Goal: Task Accomplishment & Management: Manage account settings

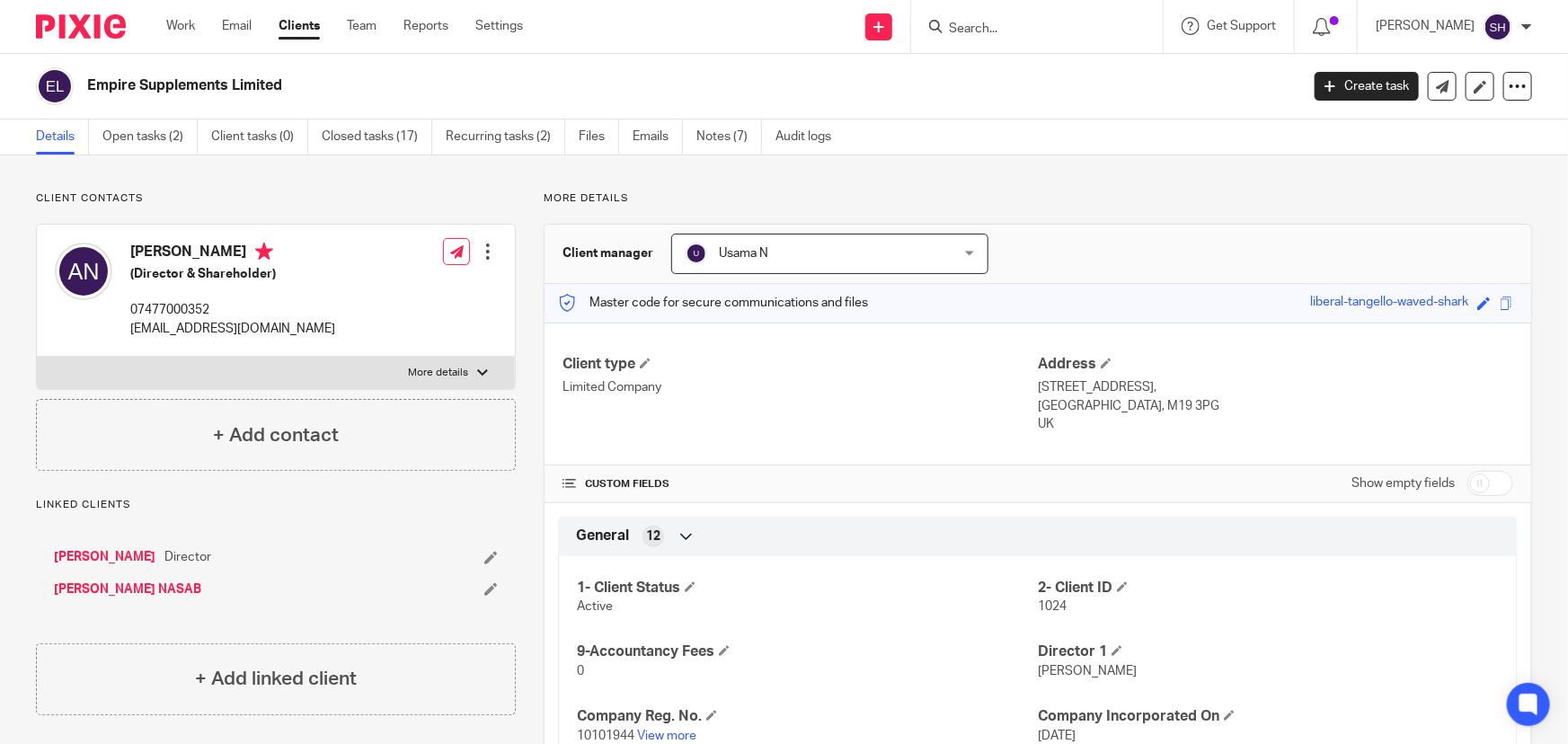
click at [1027, 33] on input "Search" at bounding box center [1028, 30] width 162 height 16
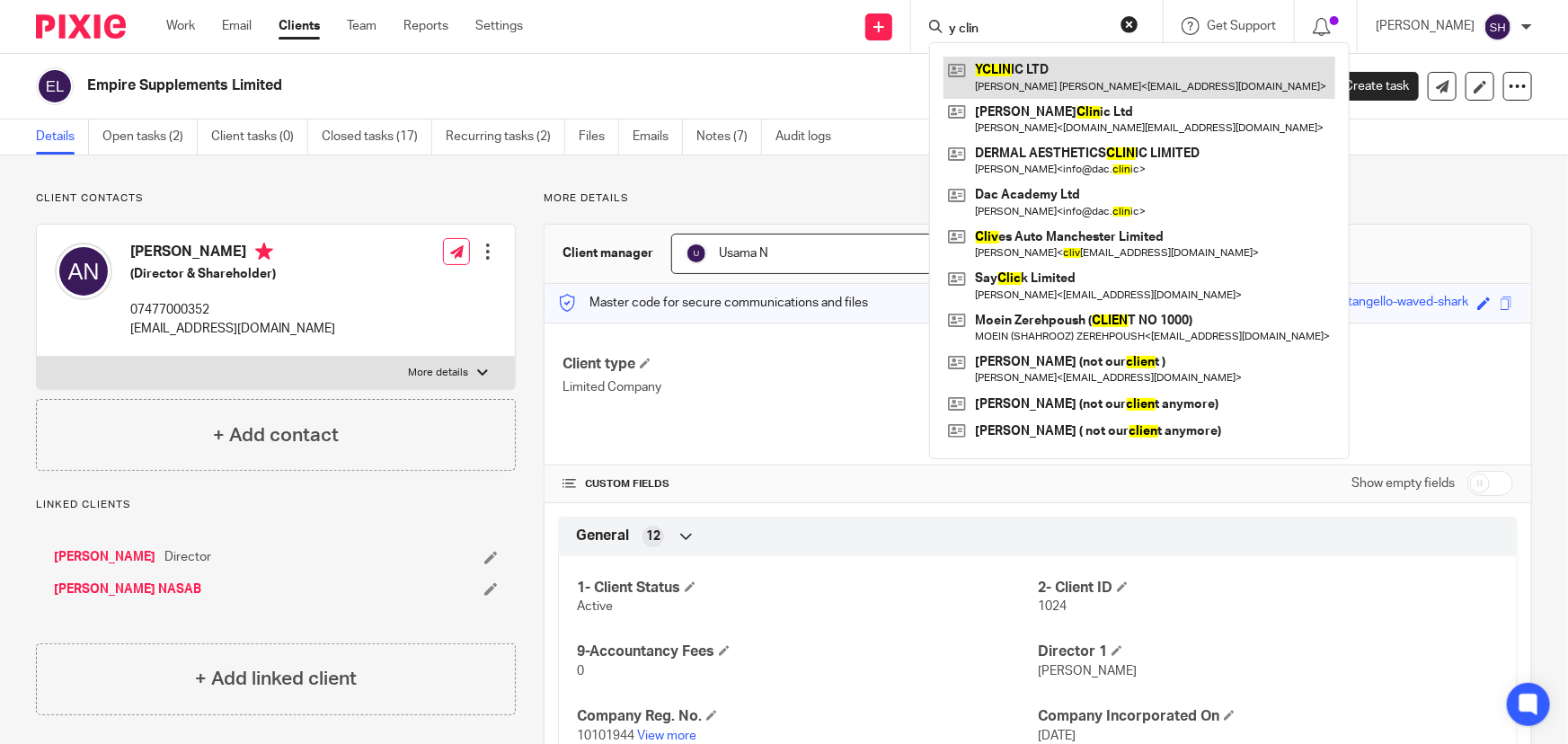
type input "y clin"
click at [1035, 70] on link at bounding box center [1138, 77] width 391 height 41
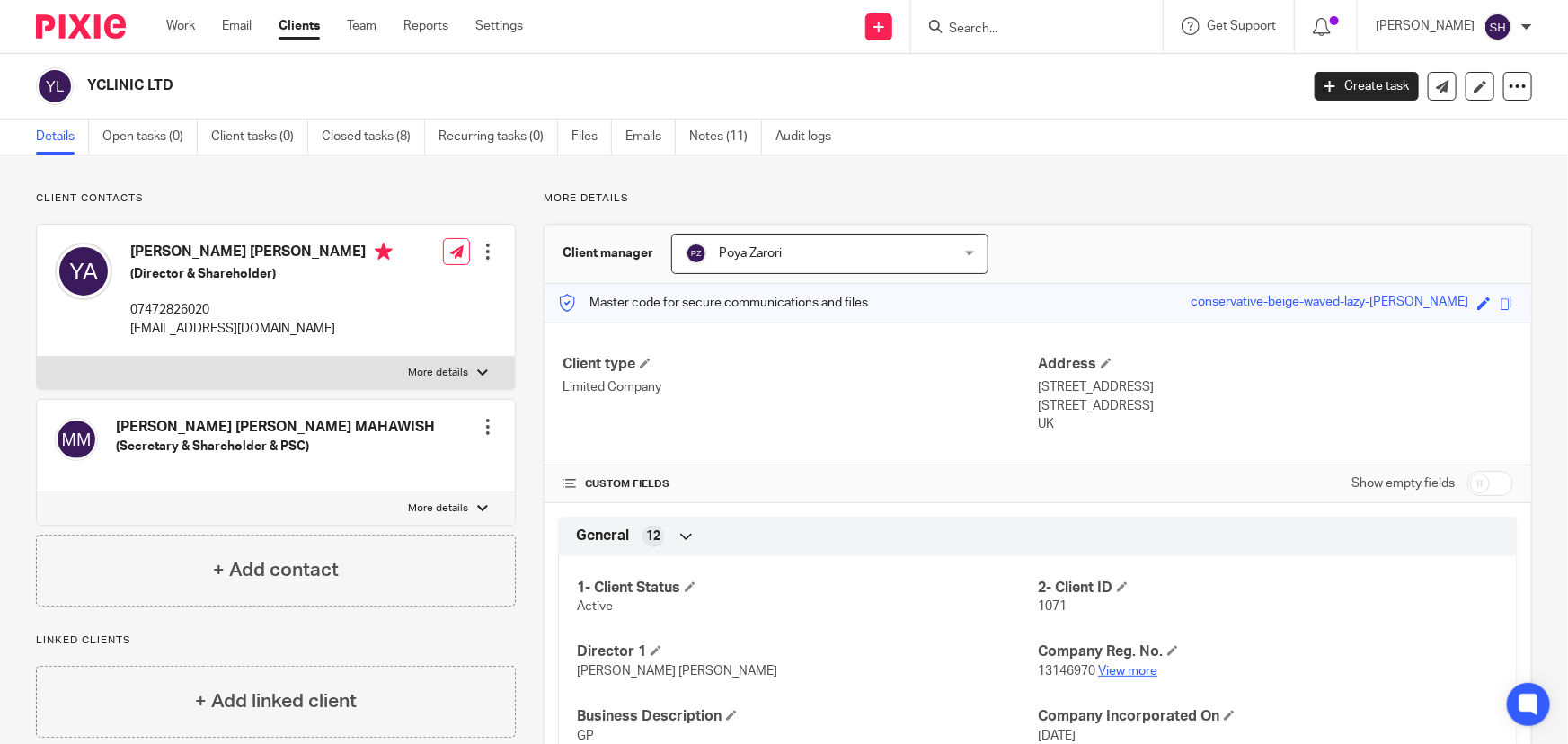
click at [1117, 668] on link "View more" at bounding box center [1127, 671] width 59 height 13
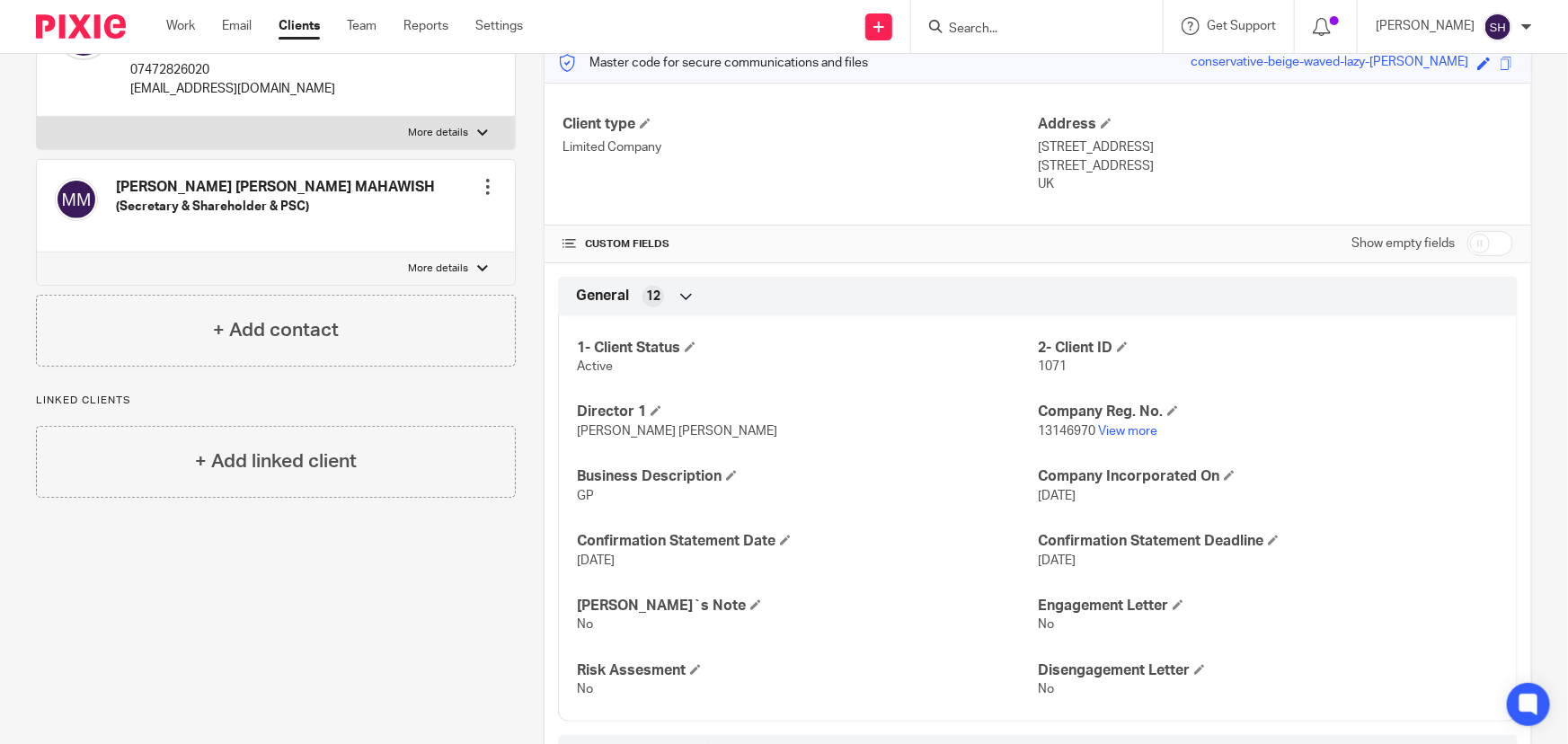
scroll to position [244, 0]
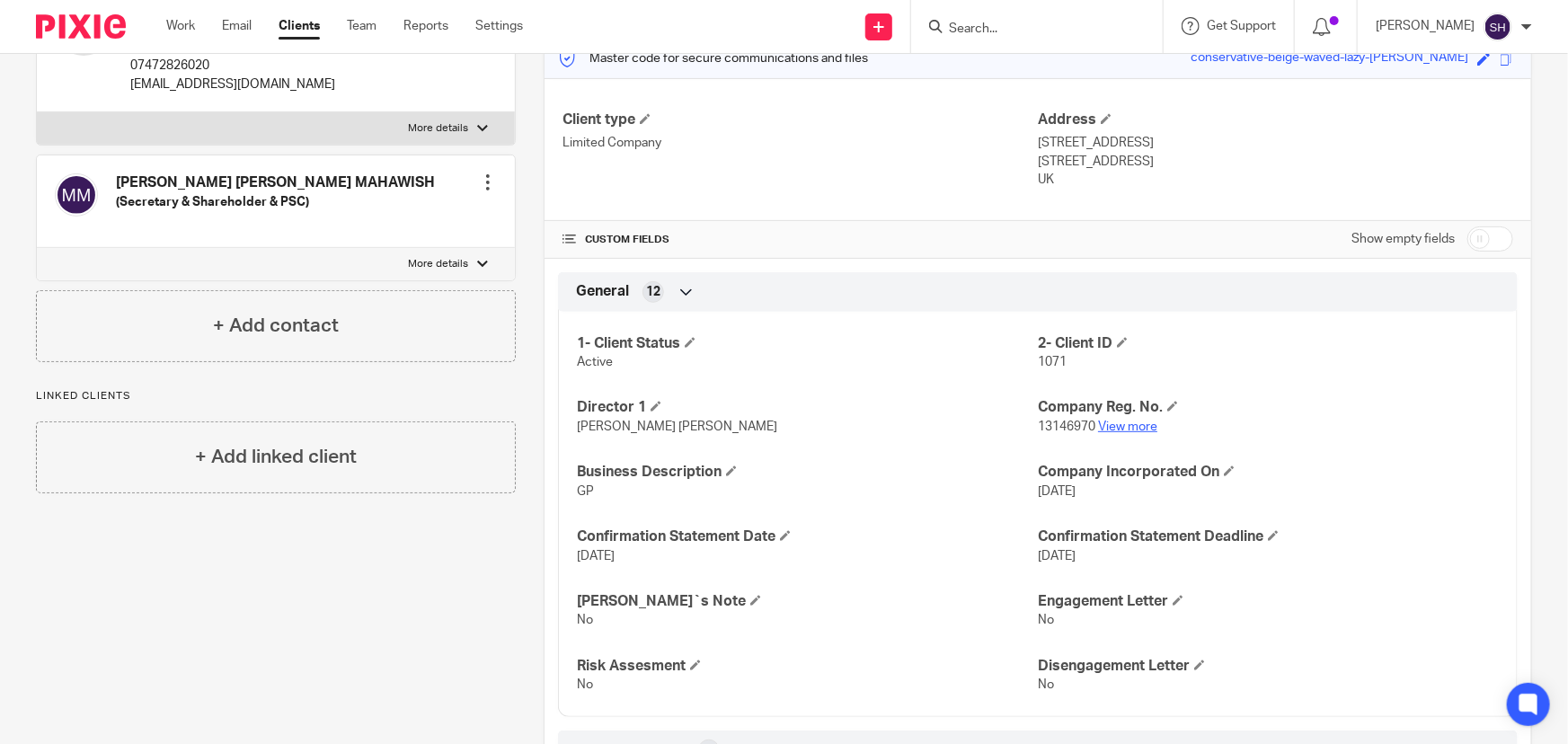
click at [1112, 421] on link "View more" at bounding box center [1127, 427] width 59 height 13
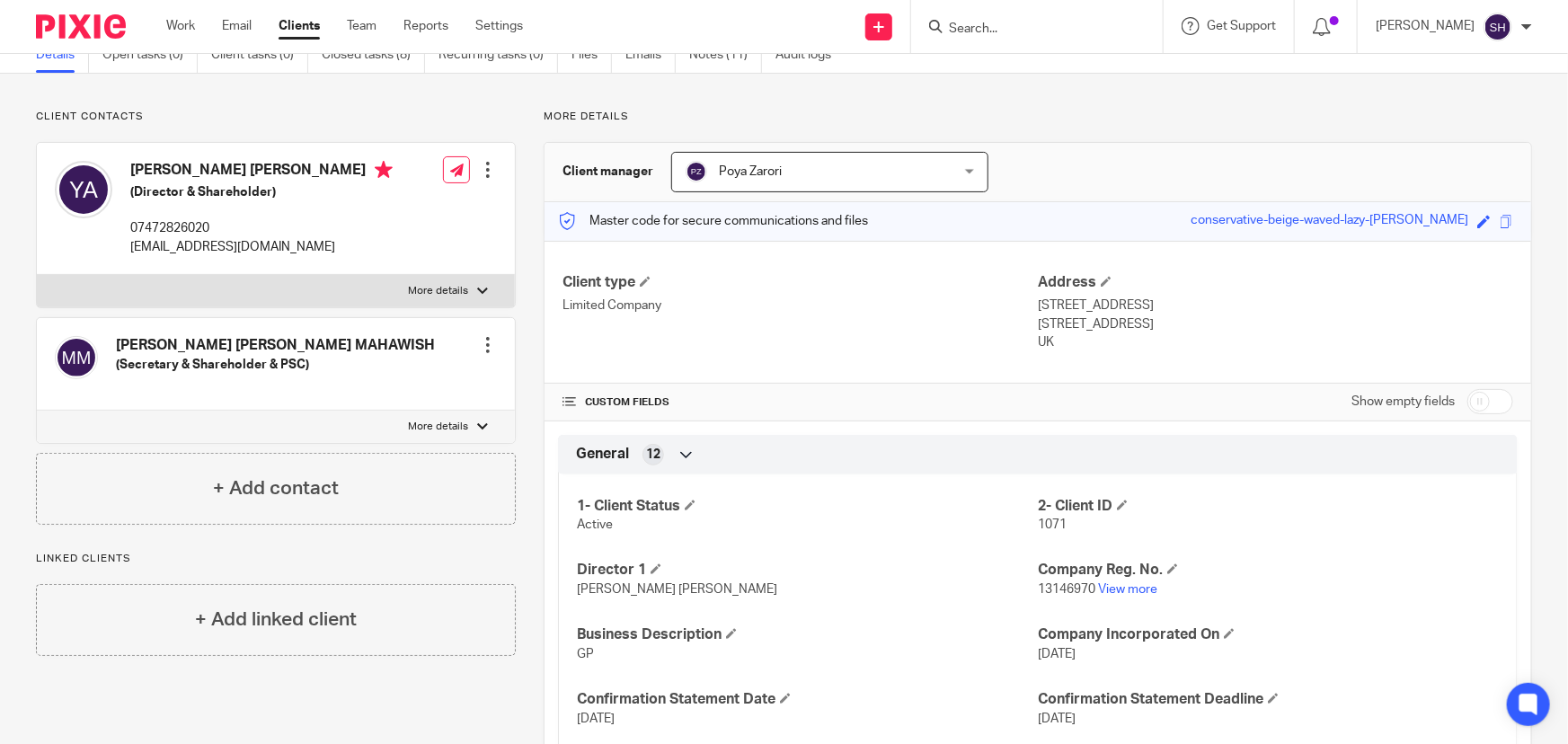
scroll to position [0, 0]
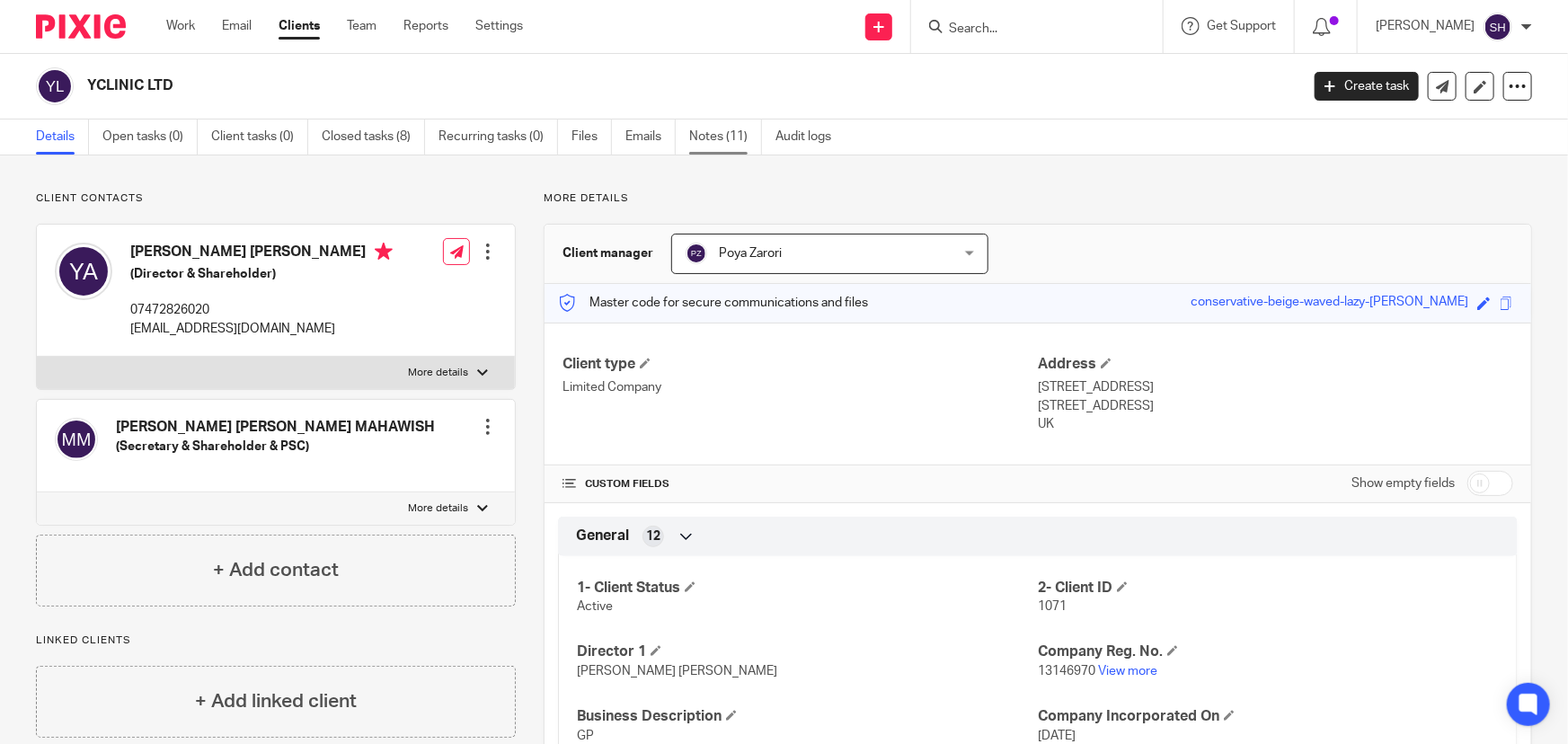
click at [713, 138] on link "Notes (11)" at bounding box center [725, 137] width 73 height 35
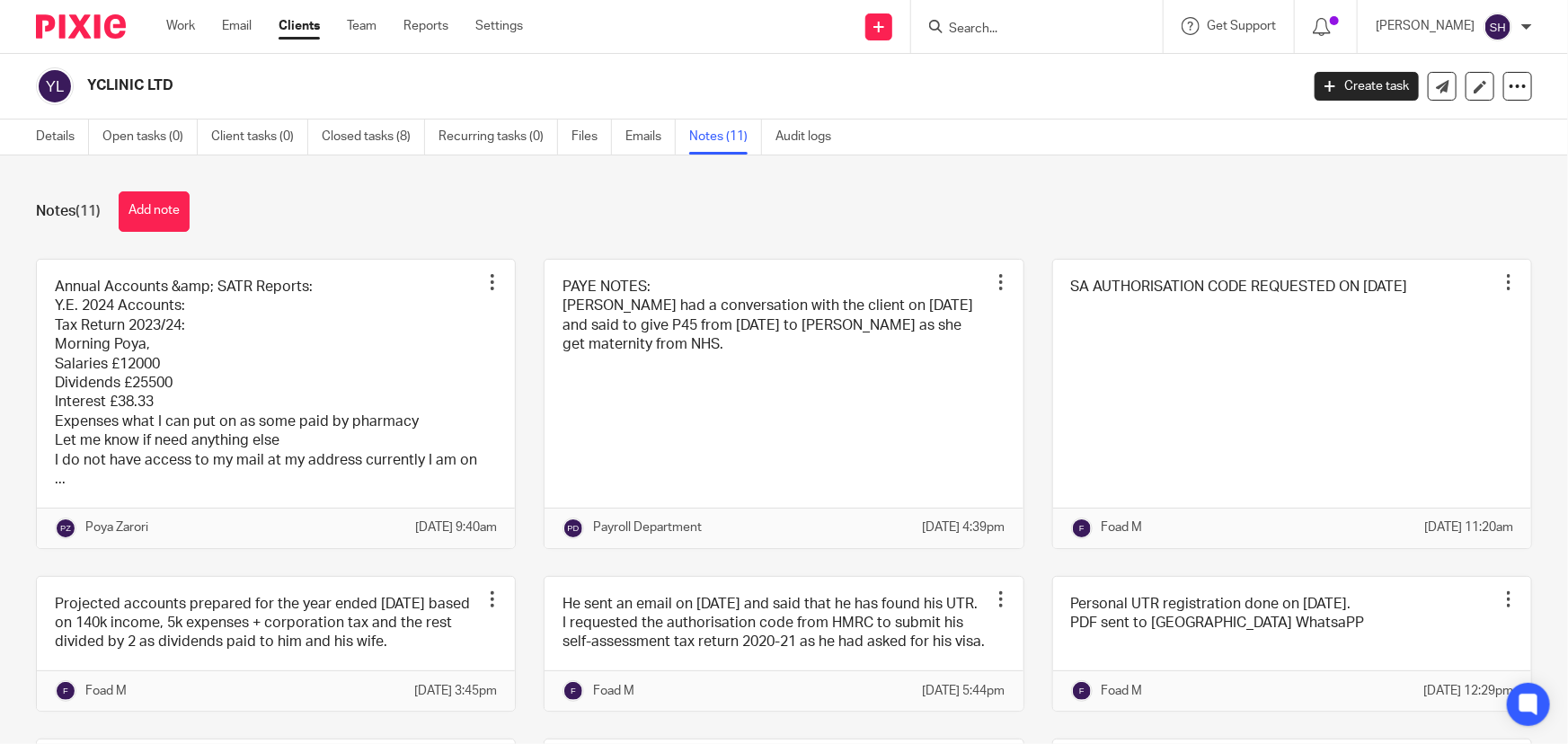
click at [1032, 26] on input "Search" at bounding box center [1028, 30] width 162 height 16
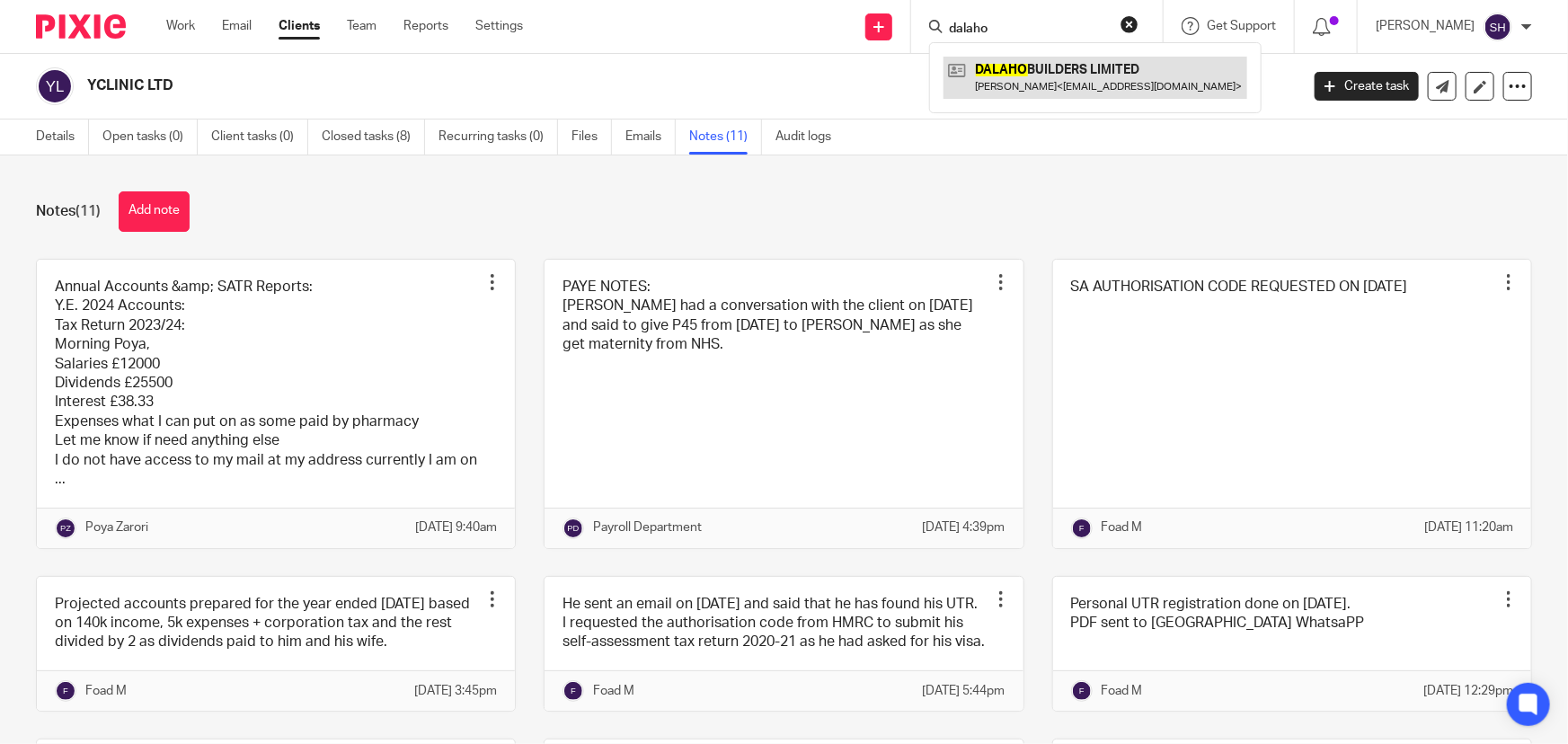
type input "dalaho"
click at [1061, 76] on link at bounding box center [1095, 77] width 304 height 41
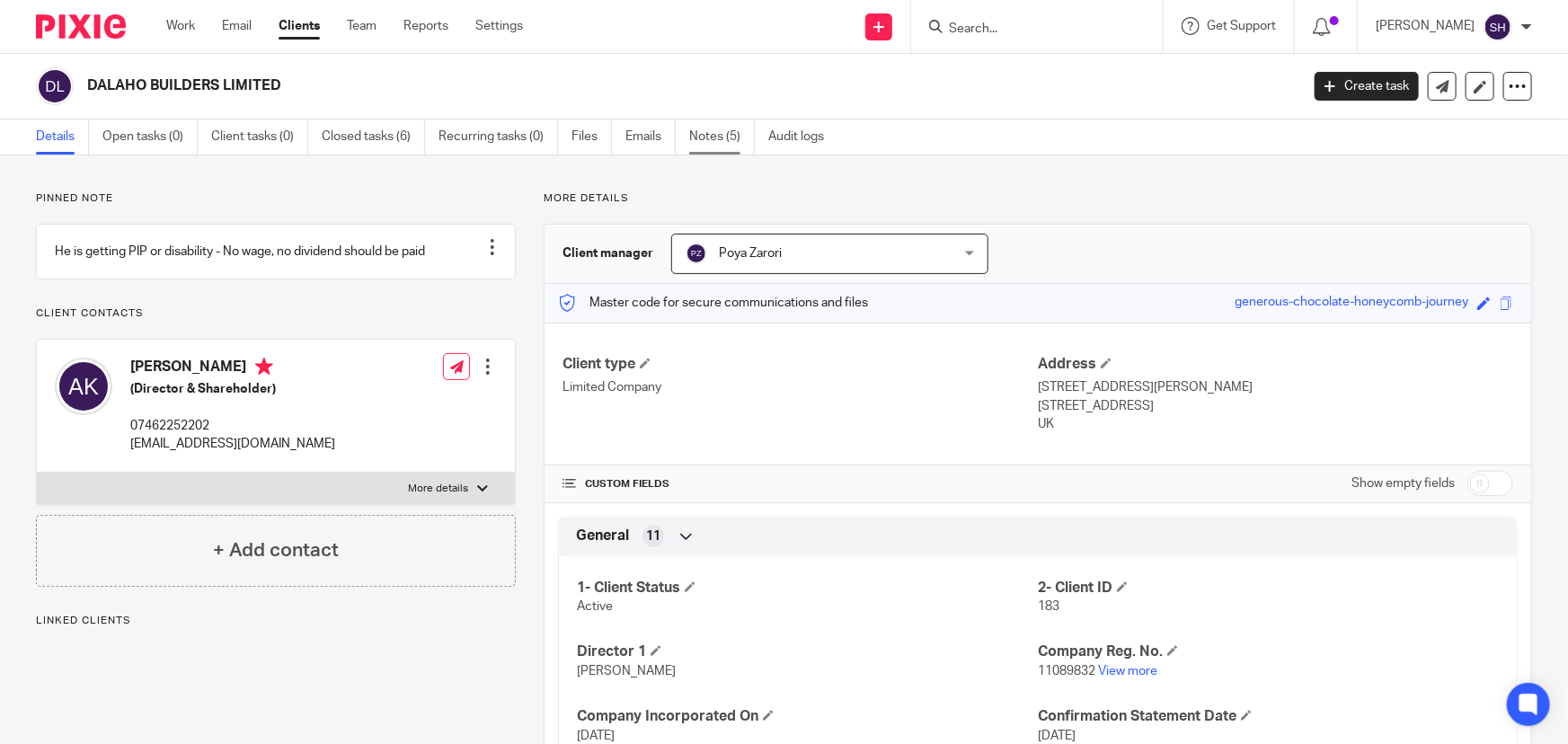
click at [710, 137] on link "Notes (5)" at bounding box center [721, 137] width 66 height 35
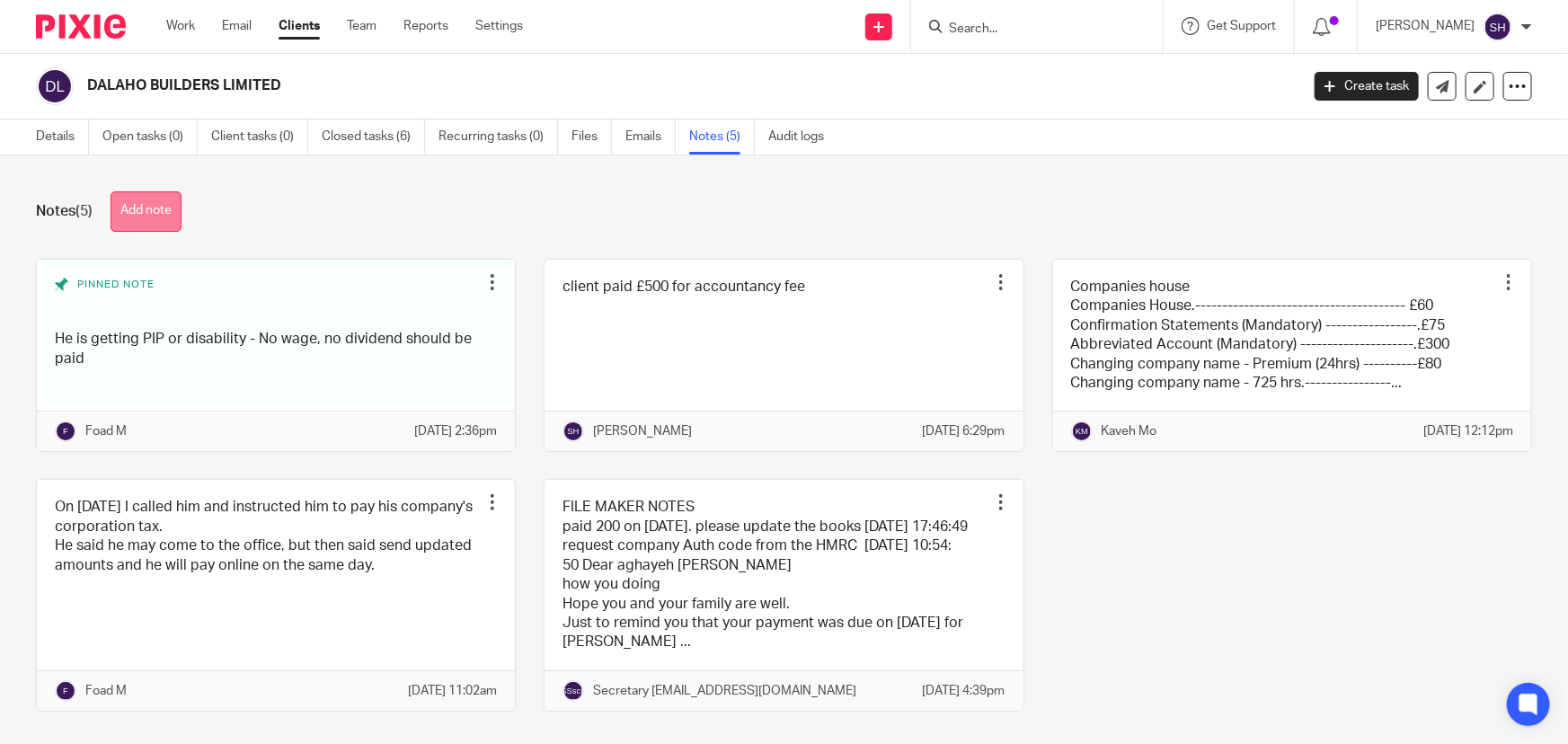
click at [175, 206] on button "Add note" at bounding box center [146, 211] width 71 height 40
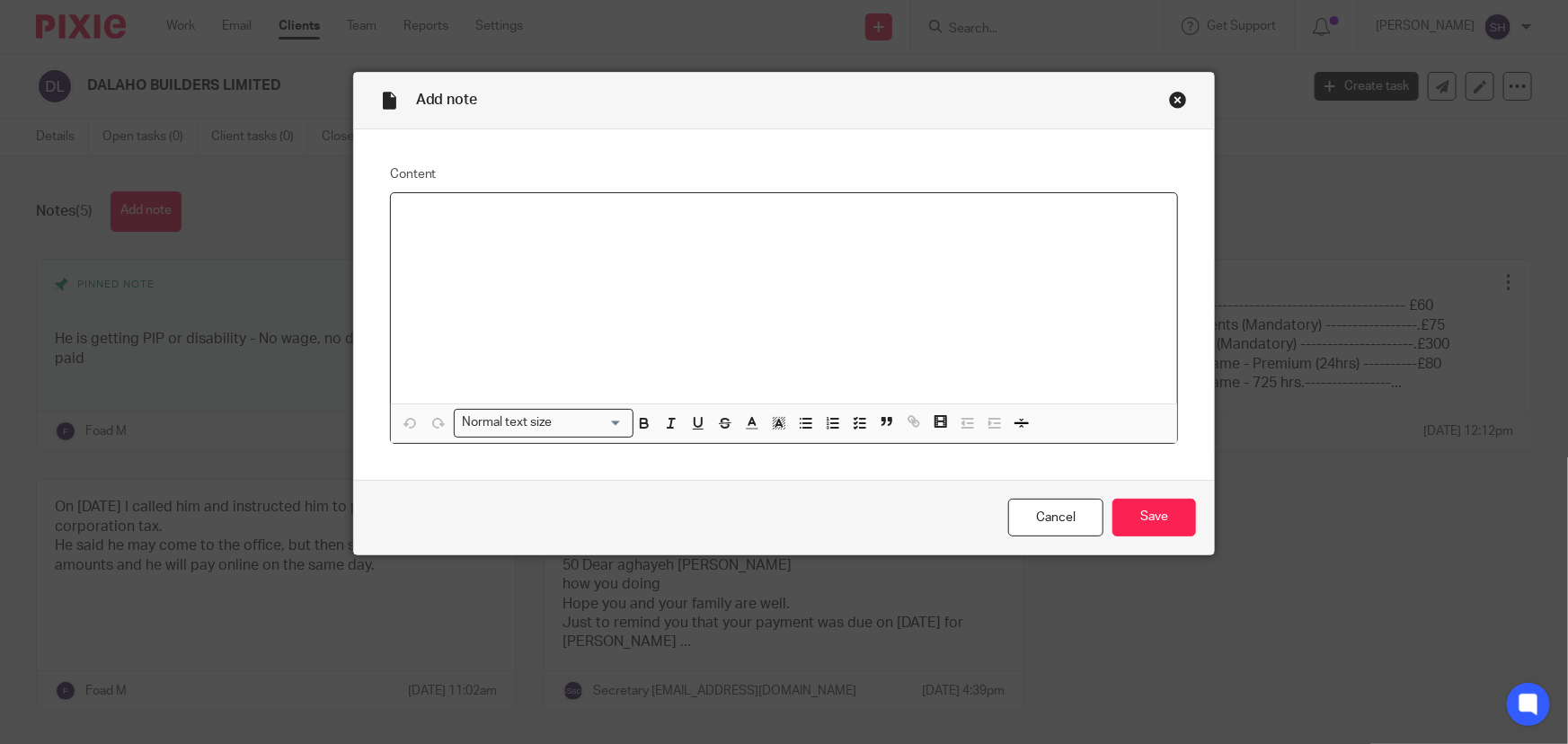
click at [493, 211] on p at bounding box center [784, 217] width 758 height 18
click at [482, 224] on p at bounding box center [784, 217] width 758 height 18
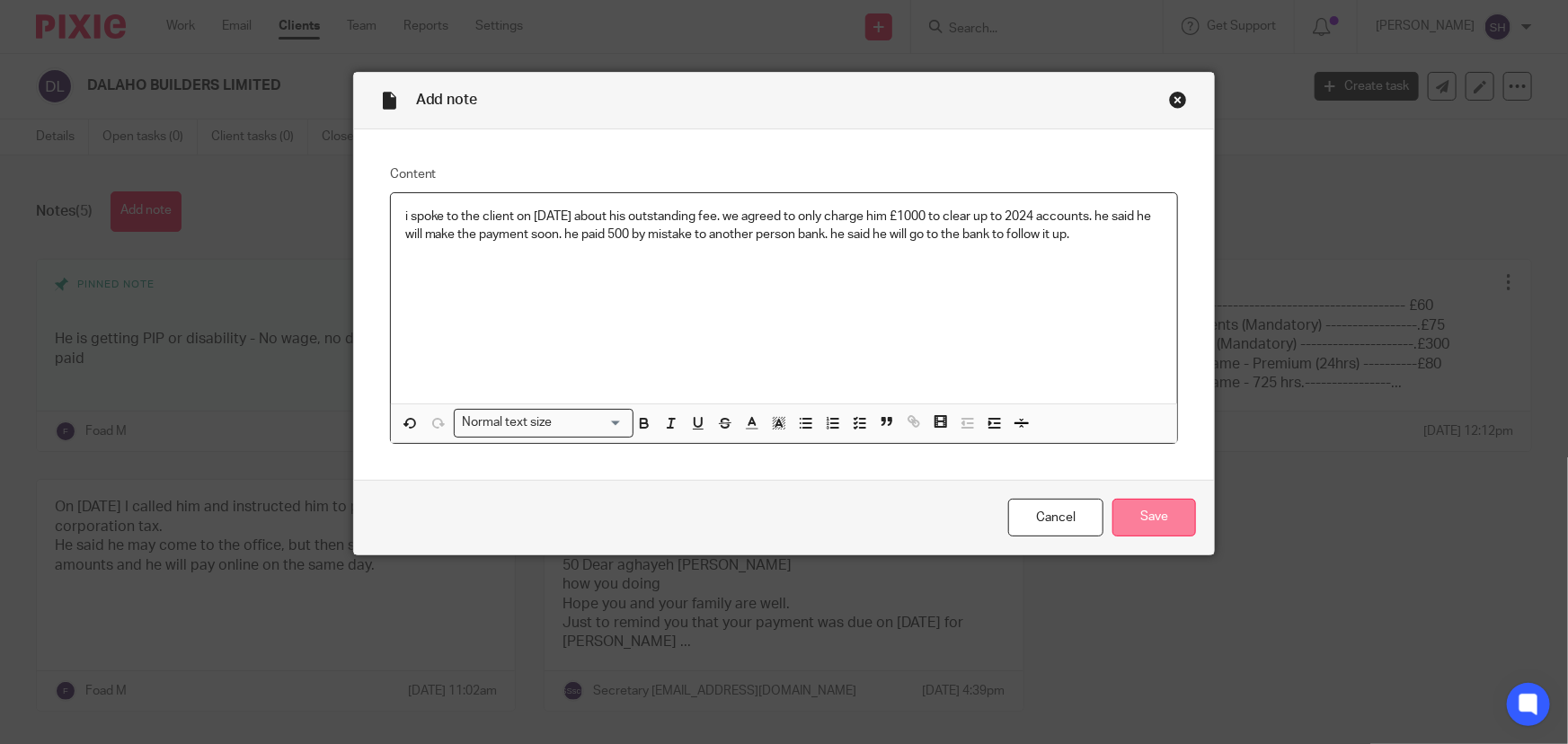
click at [1154, 513] on input "Save" at bounding box center [1153, 517] width 84 height 38
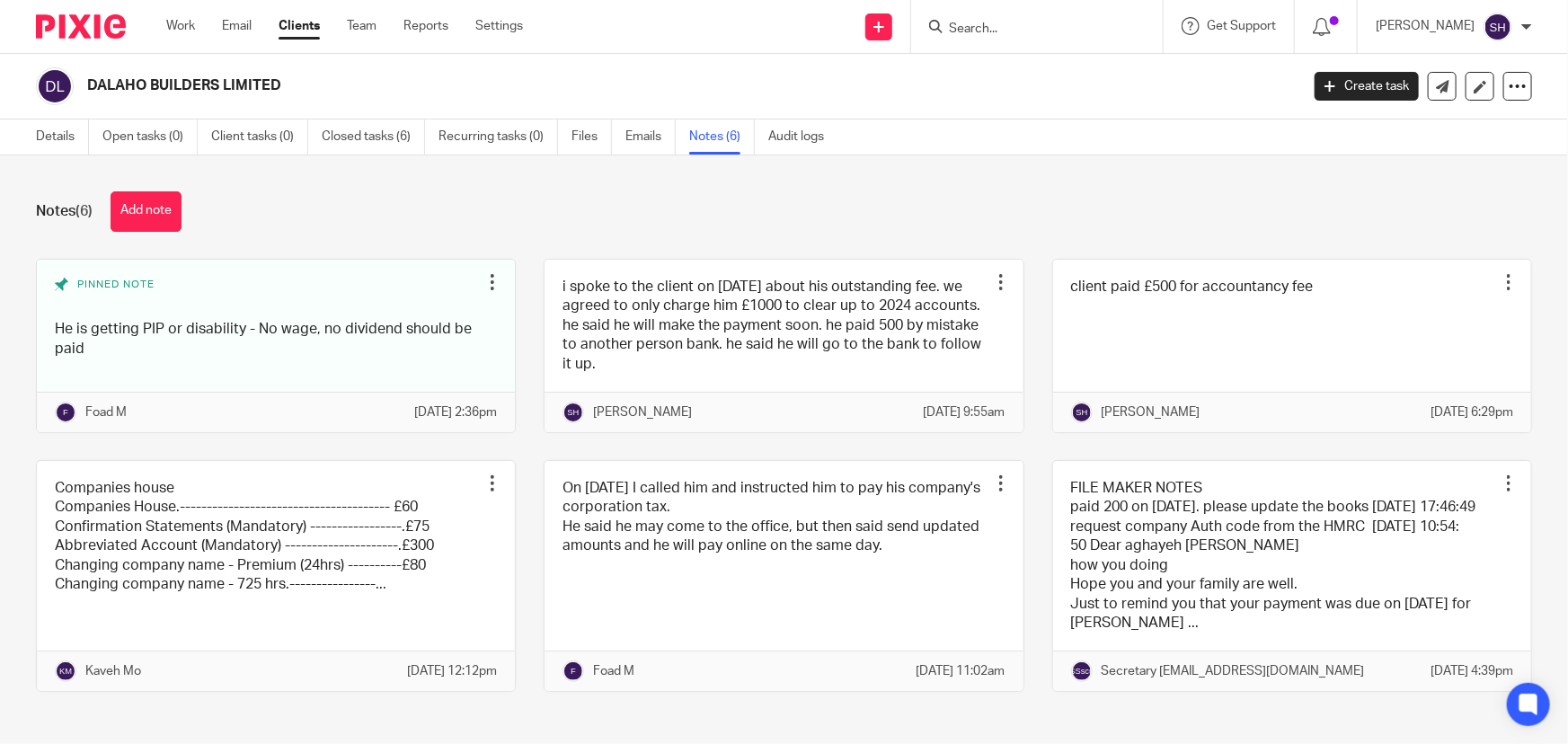
click at [1029, 26] on input "Search" at bounding box center [1028, 30] width 162 height 16
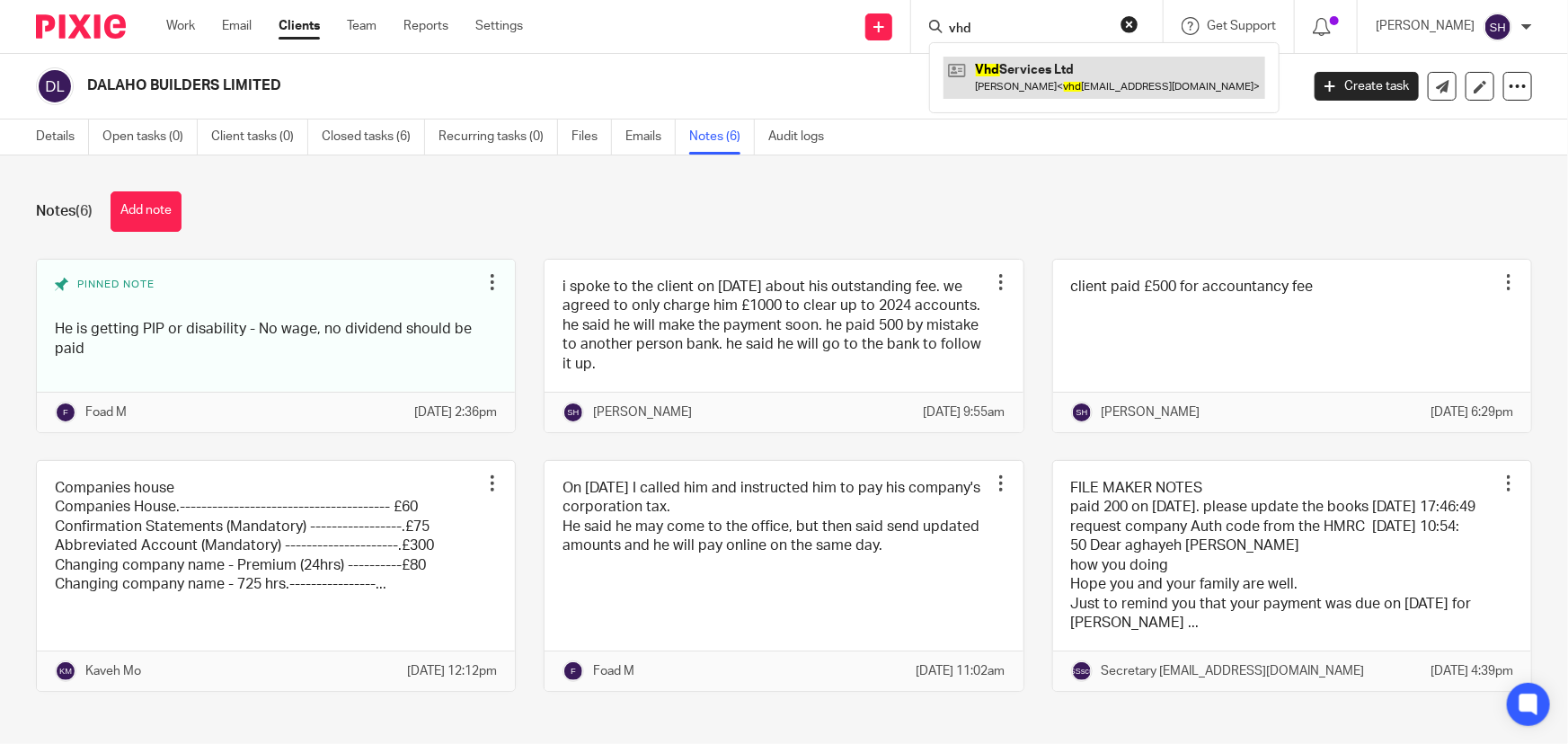
type input "vhd"
click at [1043, 68] on link at bounding box center [1104, 77] width 321 height 41
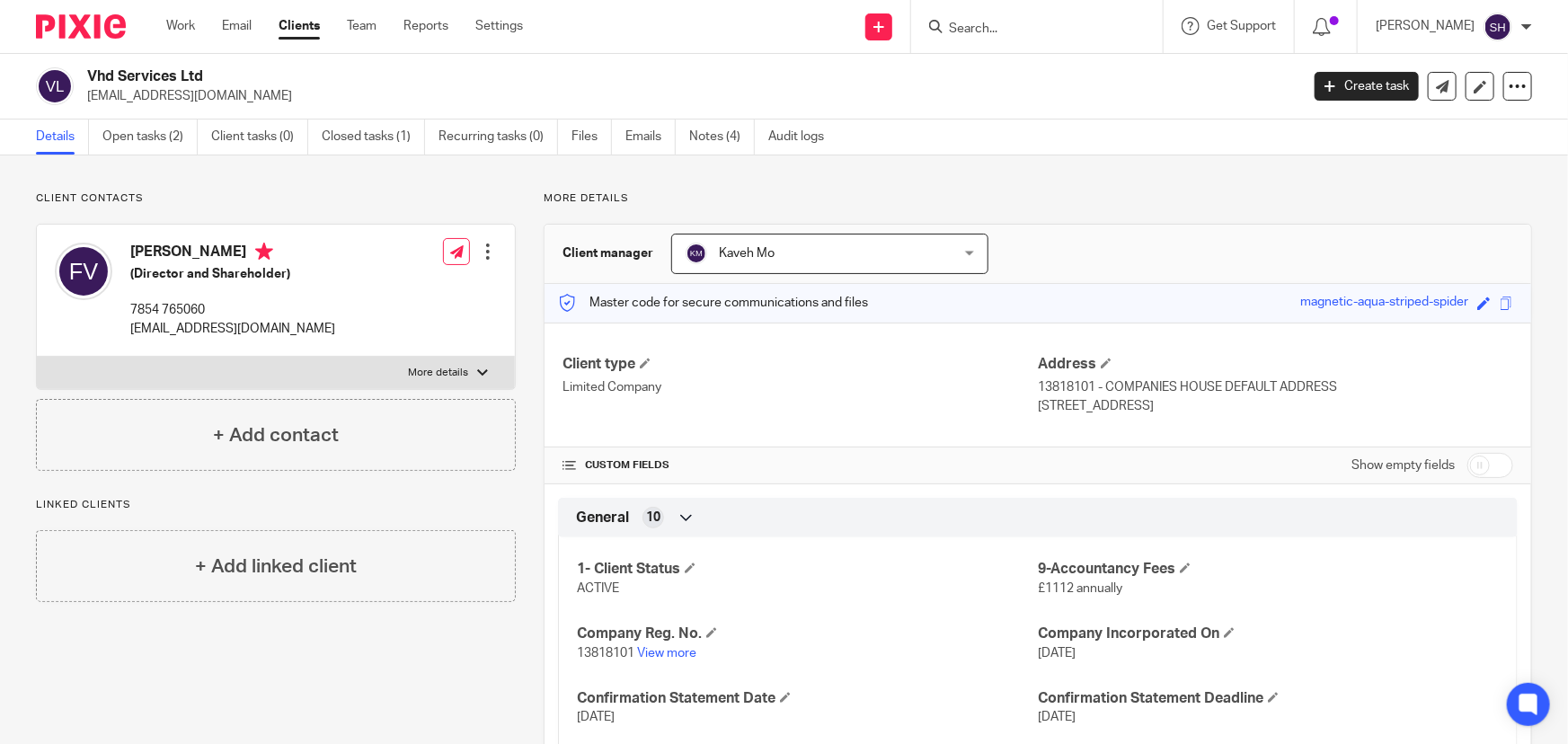
click at [459, 370] on p "More details" at bounding box center [438, 372] width 60 height 15
click at [36, 357] on input "More details" at bounding box center [35, 356] width 1 height 1
checkbox input "true"
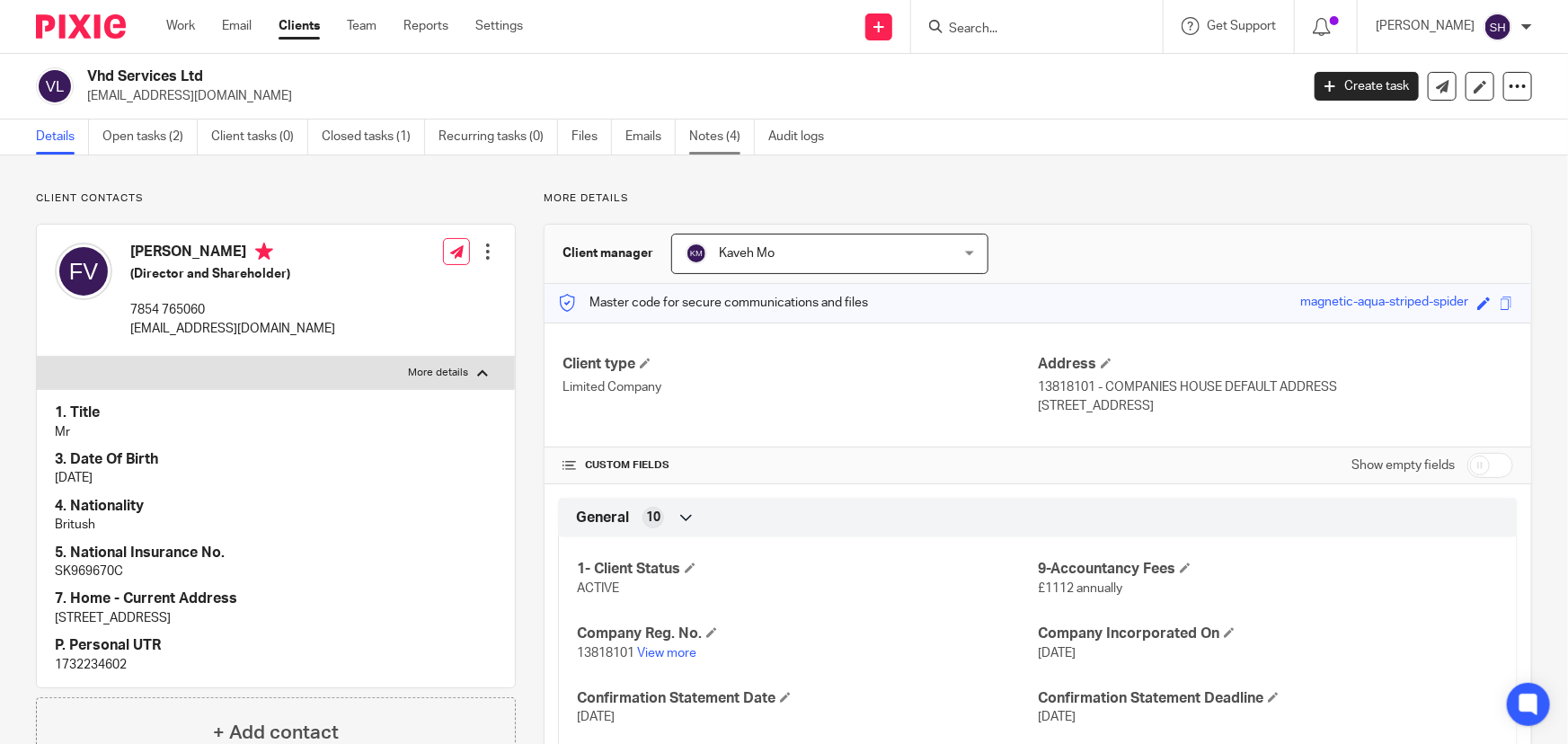
click at [711, 135] on link "Notes (4)" at bounding box center [721, 137] width 66 height 35
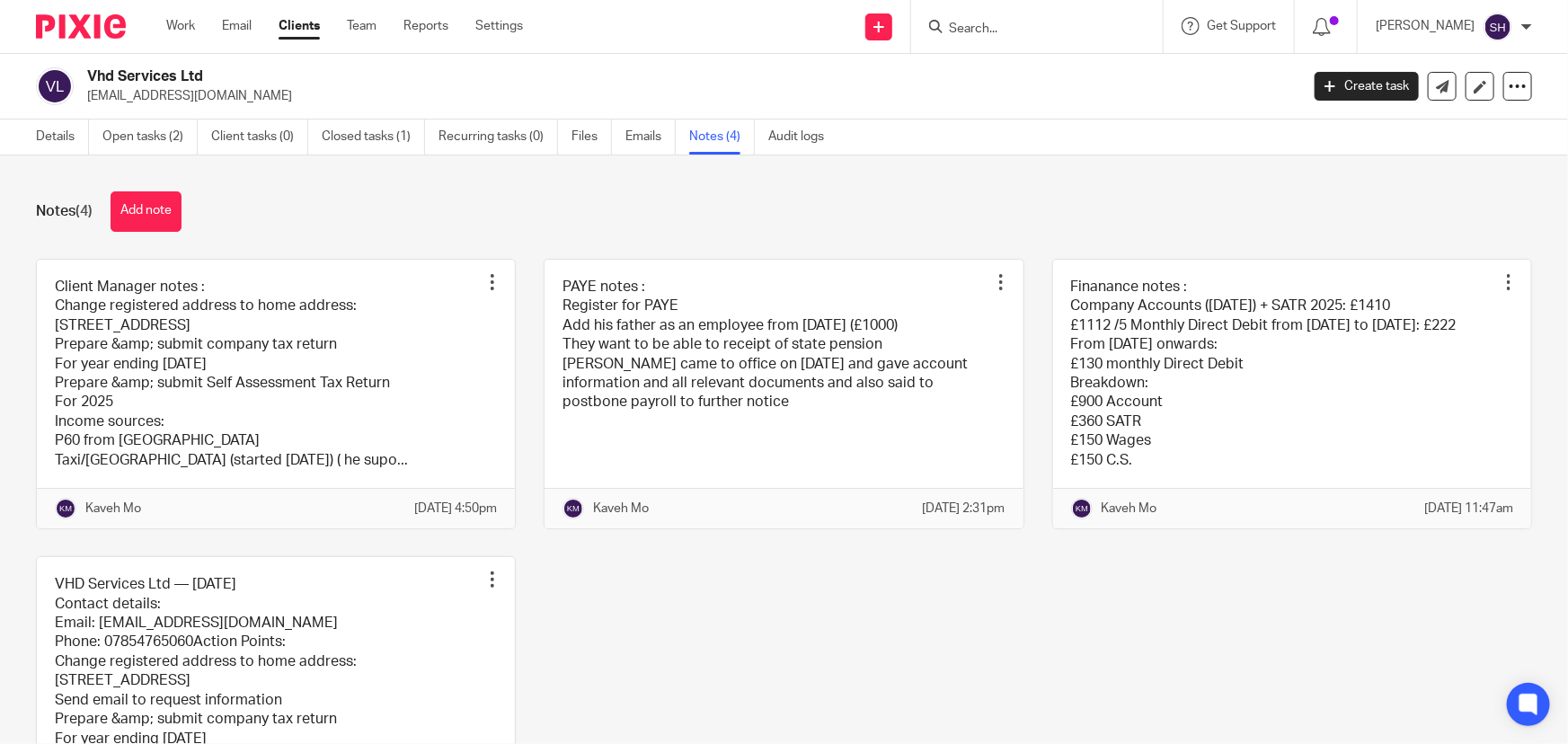
click at [1000, 25] on input "Search" at bounding box center [1028, 30] width 162 height 16
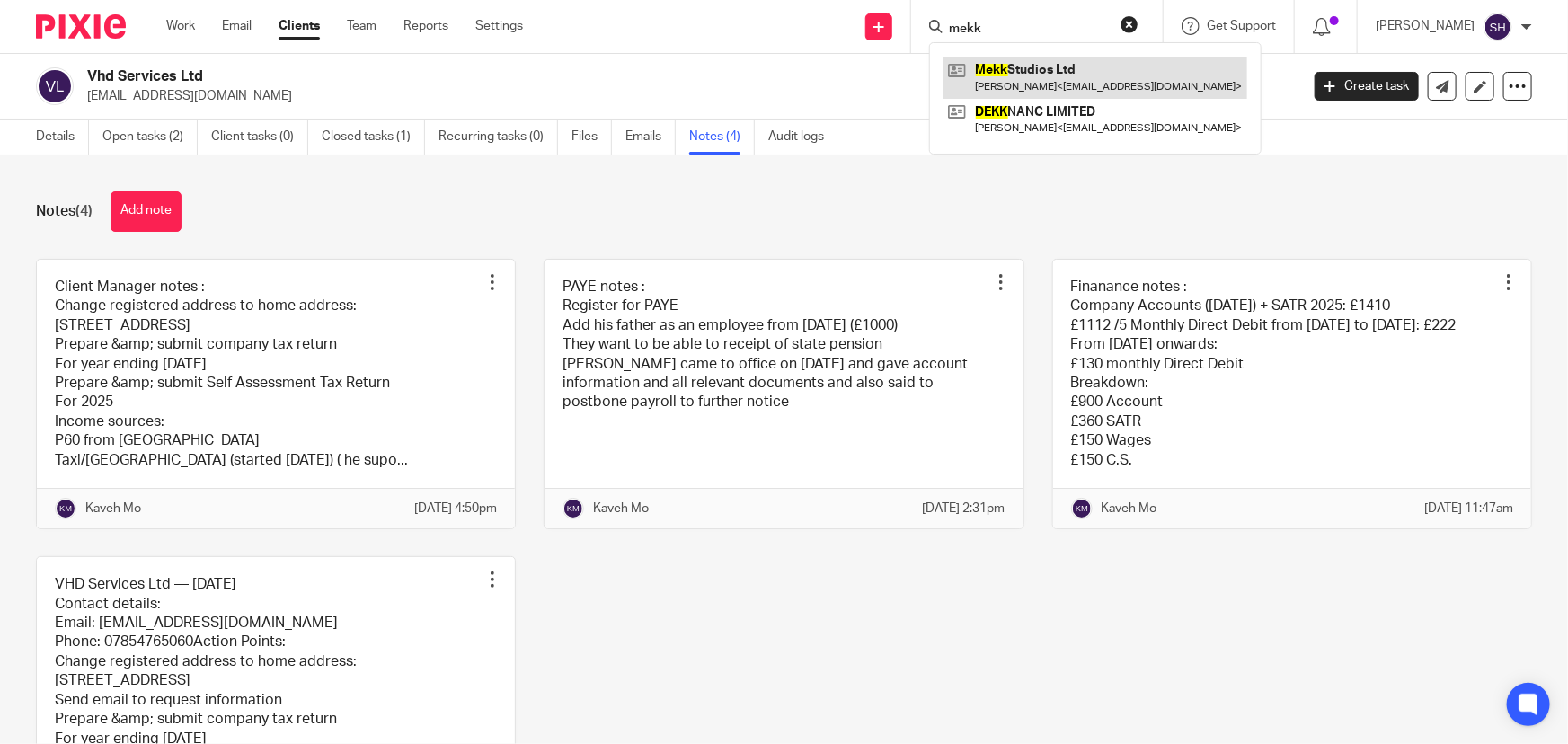
type input "mekk"
click at [1030, 73] on link at bounding box center [1095, 77] width 304 height 41
